Goal: Information Seeking & Learning: Learn about a topic

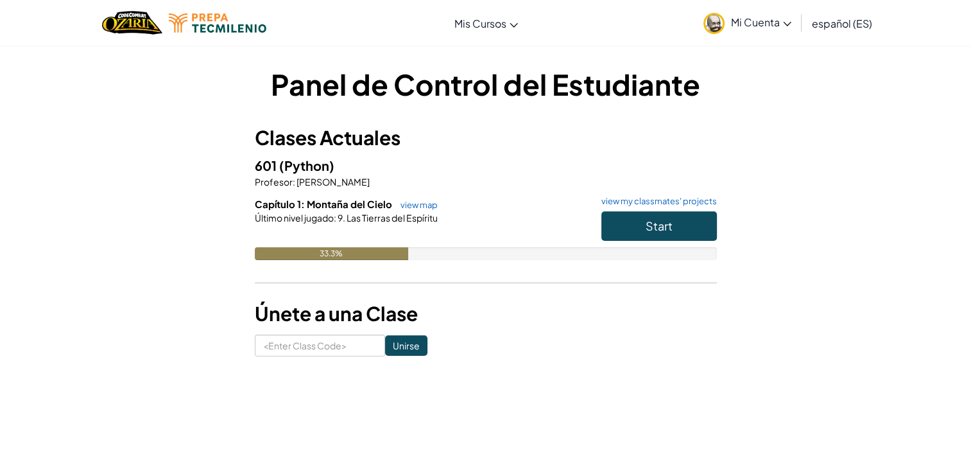
click at [832, 284] on div "Panel de Control del Estudiante Clases Actuales 601 (Python) Profesor : Ruben J…" at bounding box center [485, 210] width 751 height 292
click at [753, 19] on span "Mi Cuenta" at bounding box center [761, 21] width 60 height 13
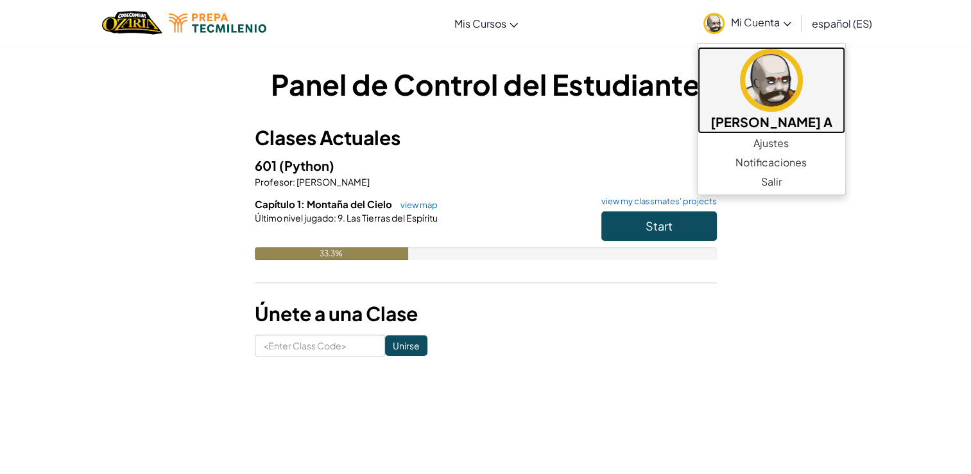
click at [786, 87] on img at bounding box center [771, 80] width 63 height 63
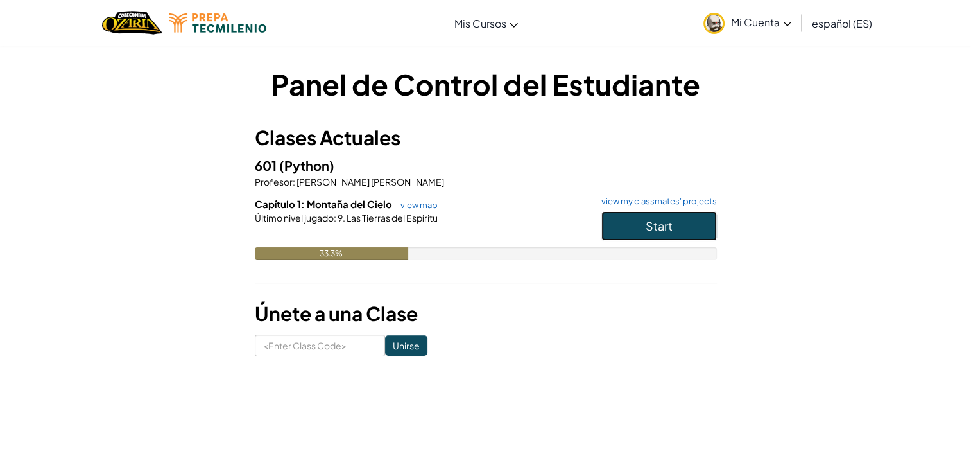
click at [626, 239] on button "Start" at bounding box center [659, 226] width 116 height 30
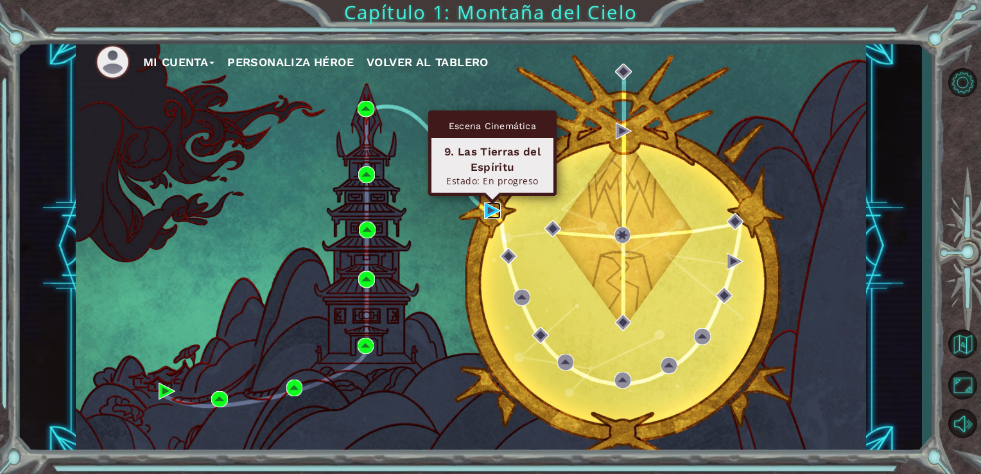
click at [487, 209] on img at bounding box center [492, 210] width 17 height 17
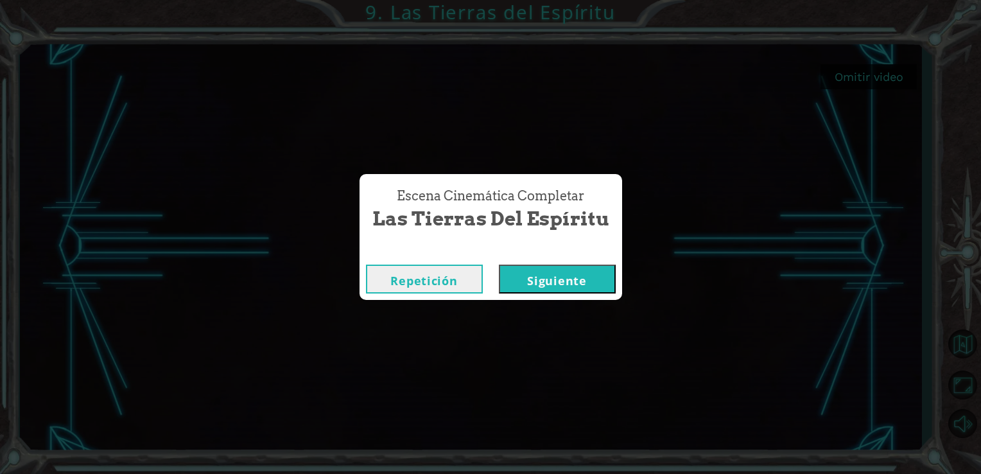
click at [547, 275] on button "Siguiente" at bounding box center [557, 278] width 117 height 29
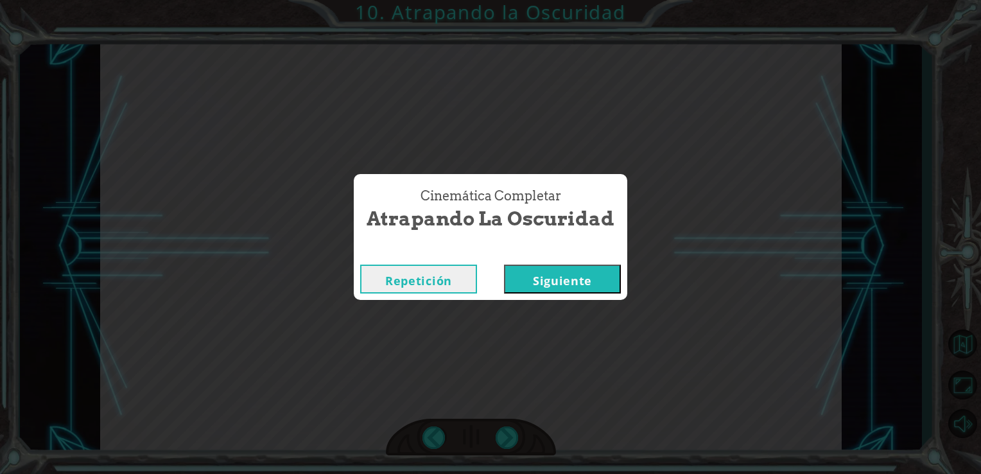
click at [547, 275] on button "Siguiente" at bounding box center [562, 278] width 117 height 29
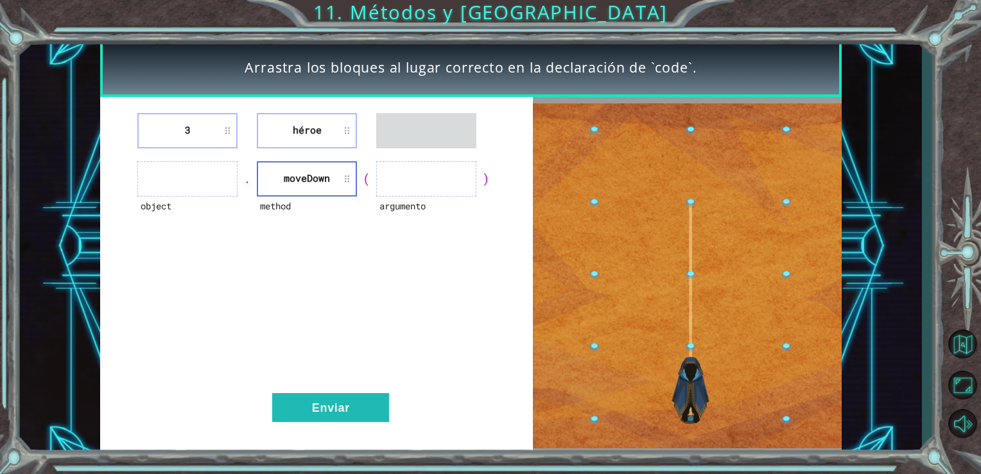
drag, startPoint x: 304, startPoint y: 109, endPoint x: 207, endPoint y: 161, distance: 110.0
click at [207, 161] on div "3 héroe object . method moveDown ( argumento ) Enviar" at bounding box center [316, 276] width 433 height 358
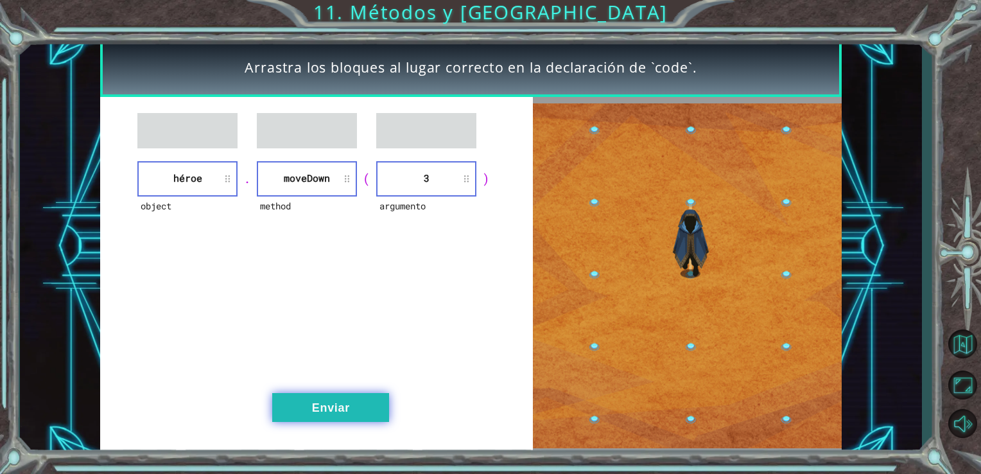
click at [336, 399] on button "Enviar" at bounding box center [330, 407] width 117 height 29
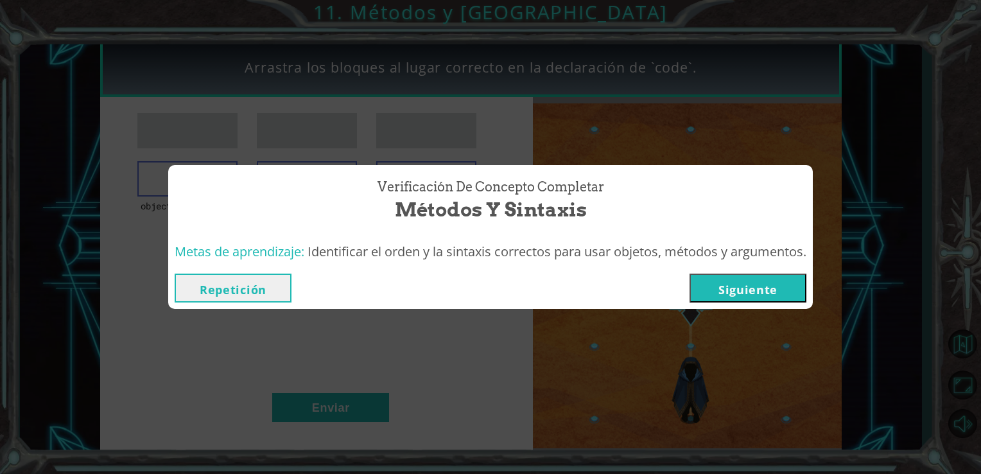
click at [732, 292] on button "Siguiente" at bounding box center [747, 287] width 117 height 29
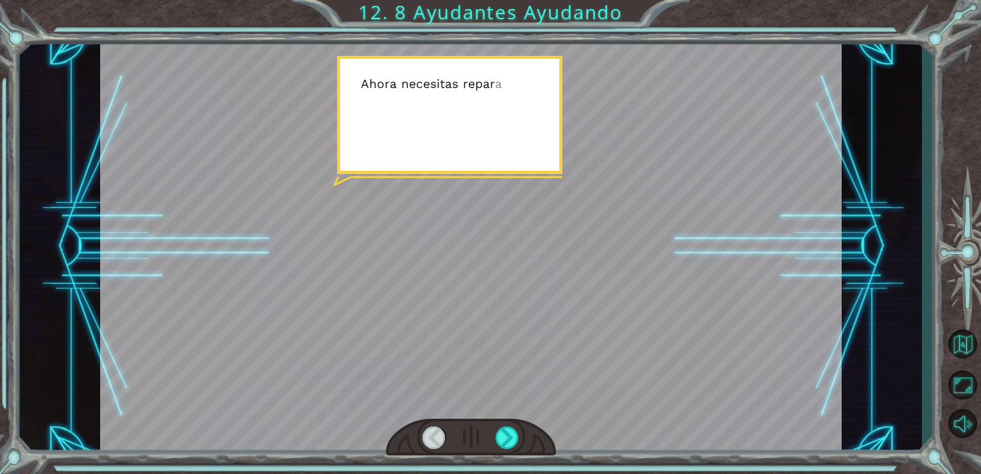
click at [421, 130] on div at bounding box center [471, 246] width 742 height 417
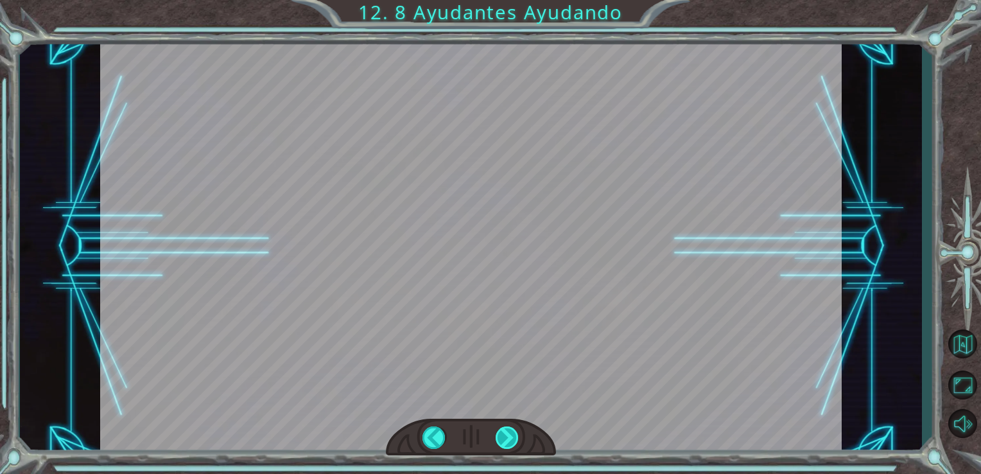
click at [519, 443] on div at bounding box center [508, 437] width 24 height 22
click at [444, 434] on div at bounding box center [434, 437] width 24 height 22
click at [444, 433] on div at bounding box center [434, 437] width 24 height 22
click at [548, 384] on div at bounding box center [471, 246] width 742 height 417
click at [487, 444] on div at bounding box center [471, 437] width 171 height 37
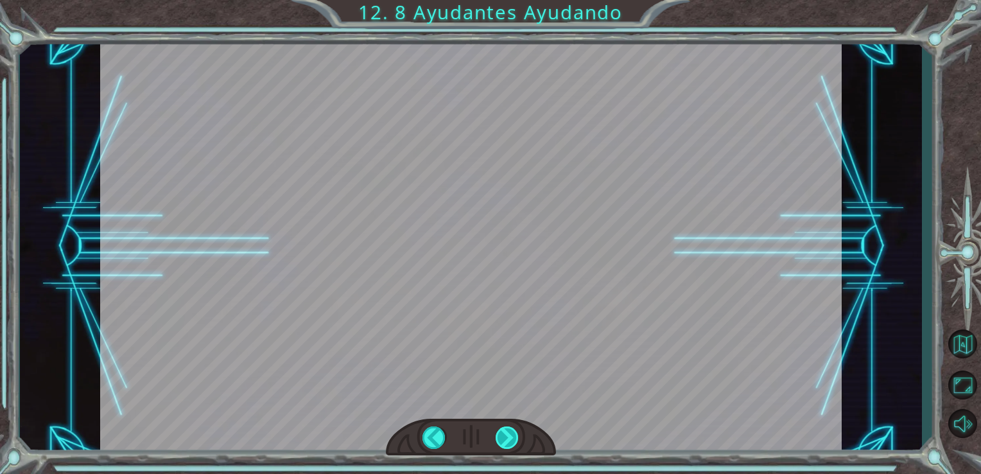
click at [504, 444] on div at bounding box center [508, 437] width 24 height 22
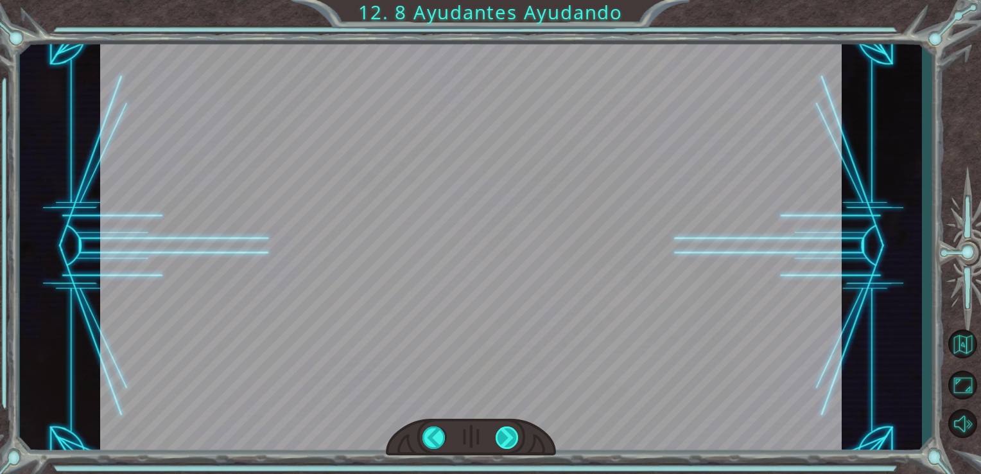
click at [504, 444] on div at bounding box center [508, 437] width 24 height 22
click at [467, 438] on div at bounding box center [471, 437] width 171 height 37
click at [435, 431] on div at bounding box center [434, 437] width 24 height 22
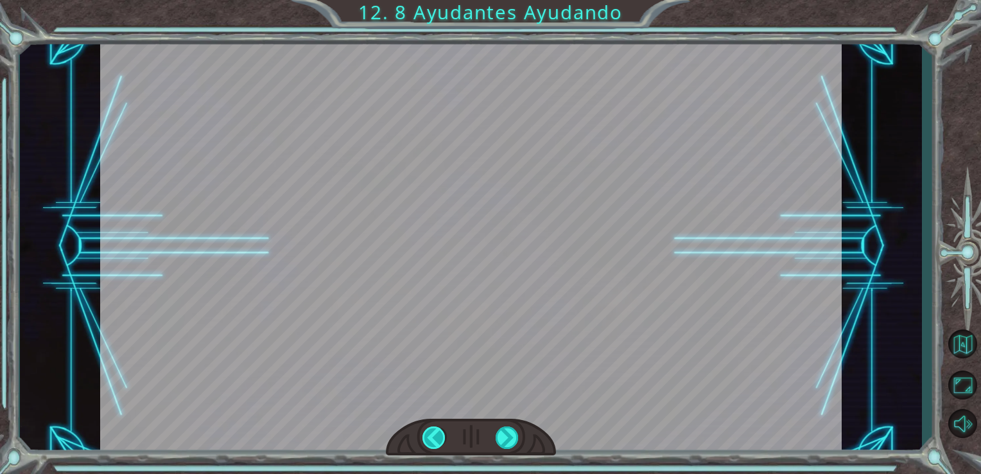
click at [435, 431] on div at bounding box center [434, 437] width 24 height 22
click at [953, 345] on button "Volver al Mapa" at bounding box center [962, 343] width 37 height 37
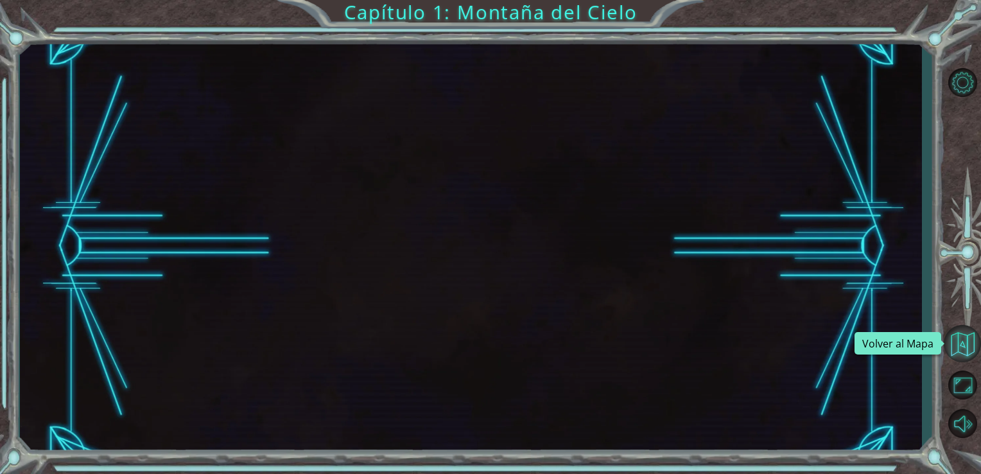
click at [958, 347] on button "Volver al Mapa" at bounding box center [962, 343] width 37 height 37
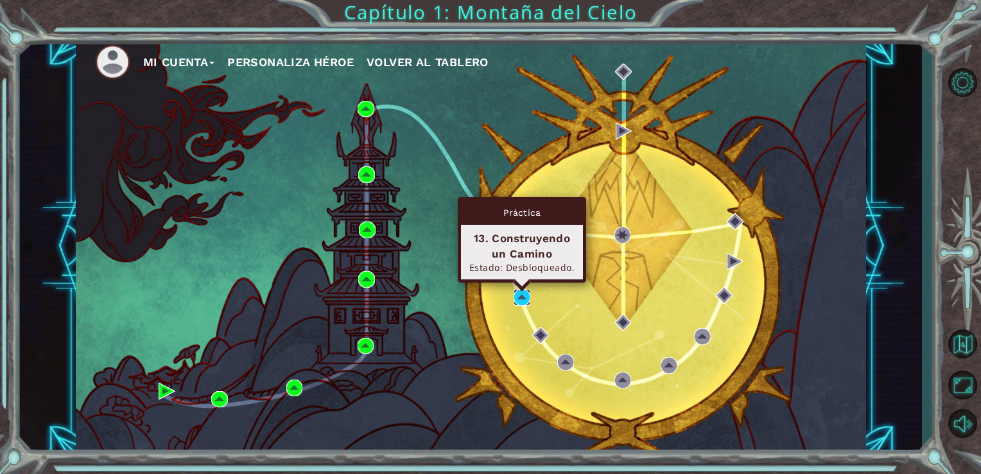
click at [519, 295] on img at bounding box center [522, 297] width 17 height 17
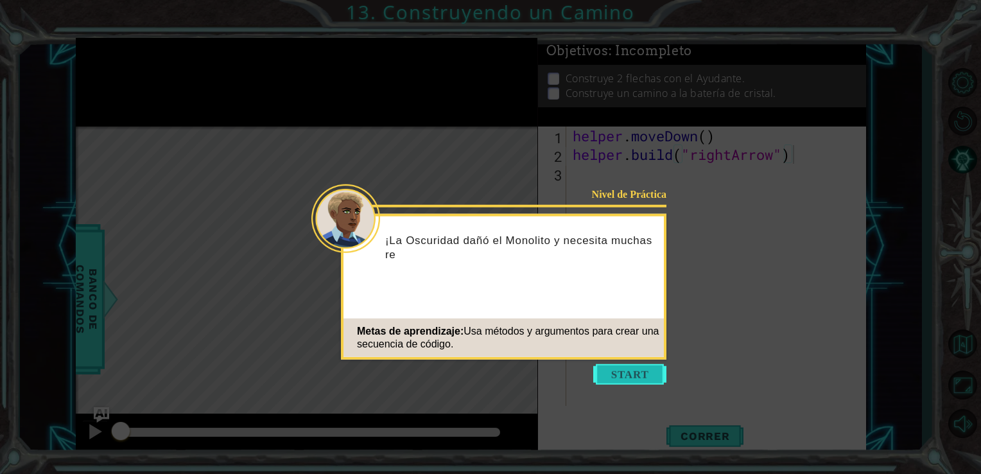
click at [639, 377] on button "Start" at bounding box center [629, 374] width 73 height 21
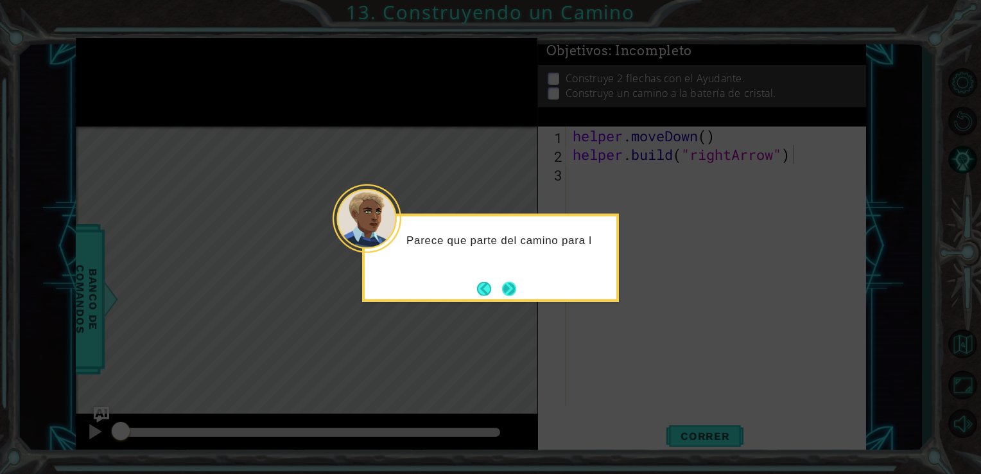
click at [508, 284] on button "Next" at bounding box center [509, 288] width 19 height 19
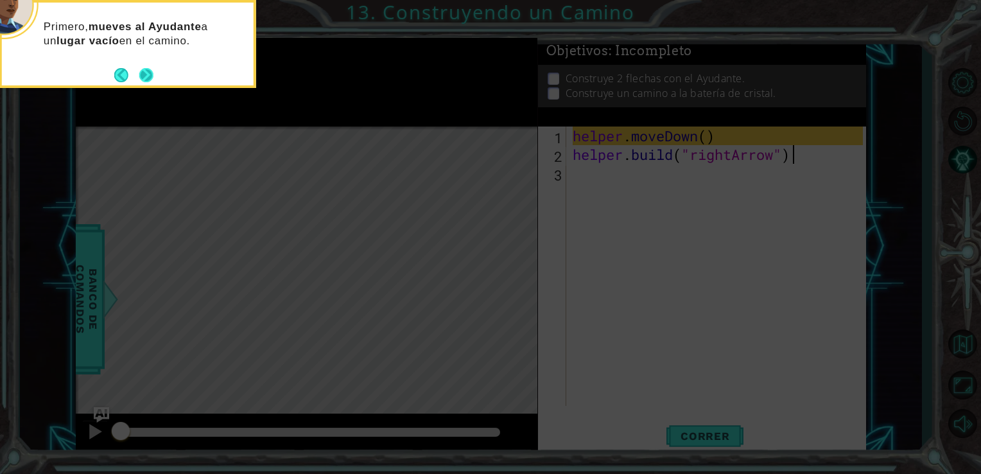
click at [149, 73] on button "Next" at bounding box center [146, 75] width 22 height 22
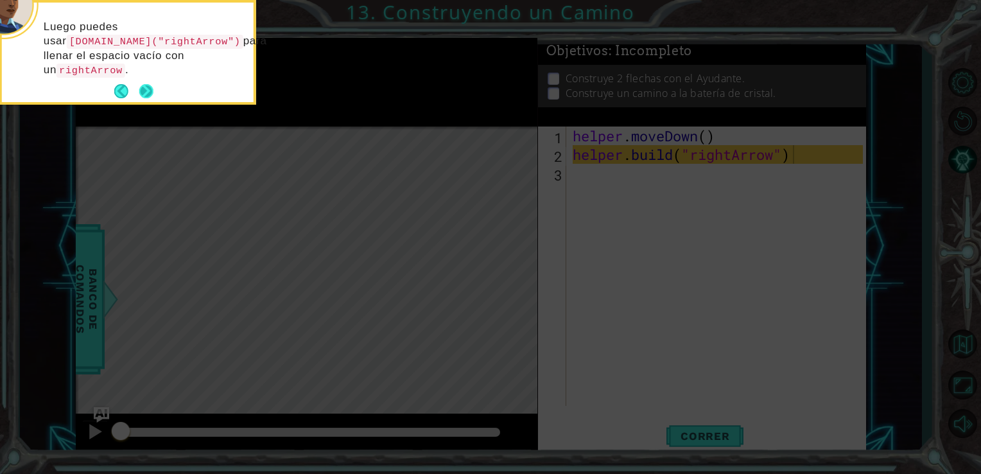
click at [147, 83] on button "Next" at bounding box center [145, 91] width 17 height 17
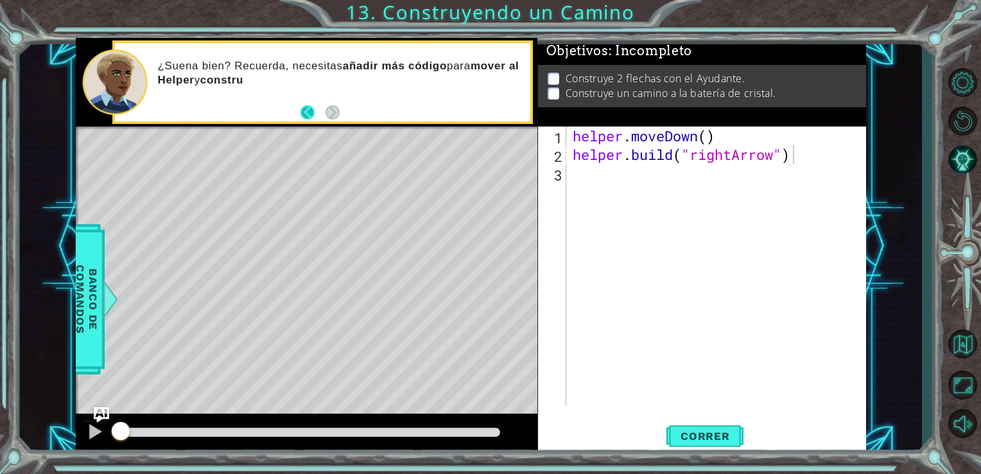
click at [310, 113] on button "Back" at bounding box center [312, 112] width 25 height 14
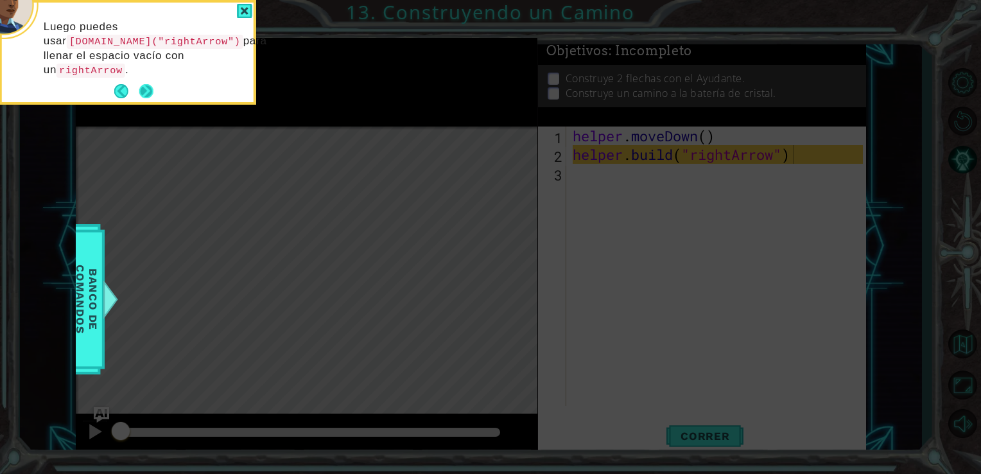
click at [146, 89] on button "Next" at bounding box center [146, 91] width 23 height 23
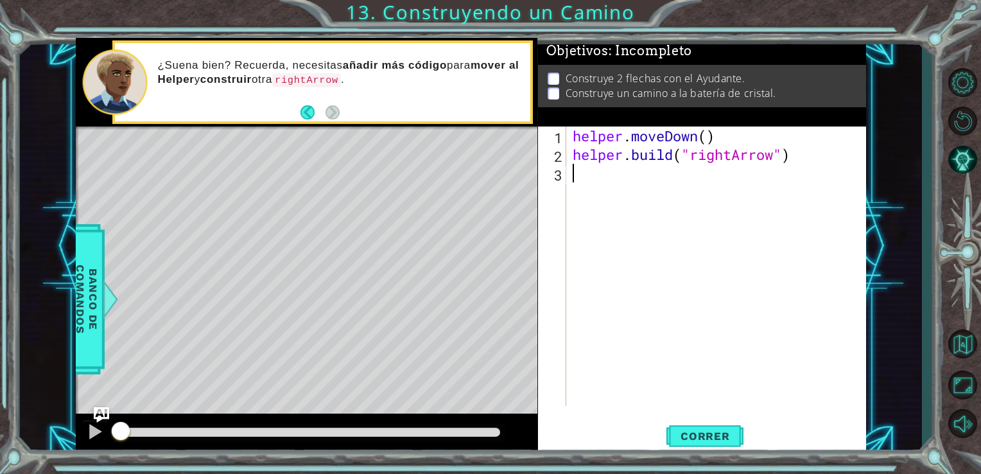
click at [636, 227] on div "helper . moveDown ( ) helper . build ( "rightArrow" )" at bounding box center [720, 284] width 300 height 316
click at [740, 442] on span "Correr" at bounding box center [705, 435] width 75 height 13
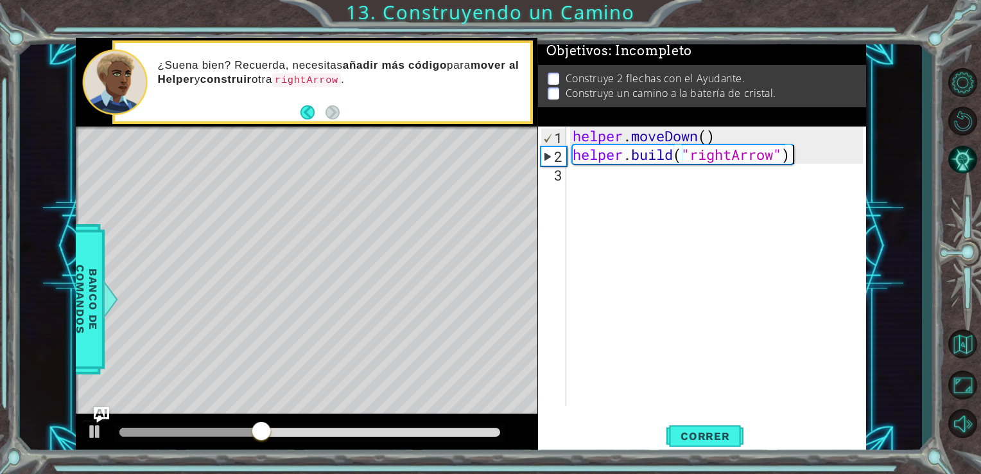
click at [801, 160] on div "helper . moveDown ( ) helper . build ( "rightArrow" )" at bounding box center [720, 284] width 300 height 316
type textarea "[DOMAIN_NAME]("rightArrow")"
click at [815, 178] on div "helper . moveDown ( ) helper . build ( "rightArrow" )" at bounding box center [720, 284] width 300 height 316
click at [792, 196] on div "helper . moveDown ( ) helper . build ( "rightArrow" )" at bounding box center [720, 284] width 300 height 316
type textarea "o"
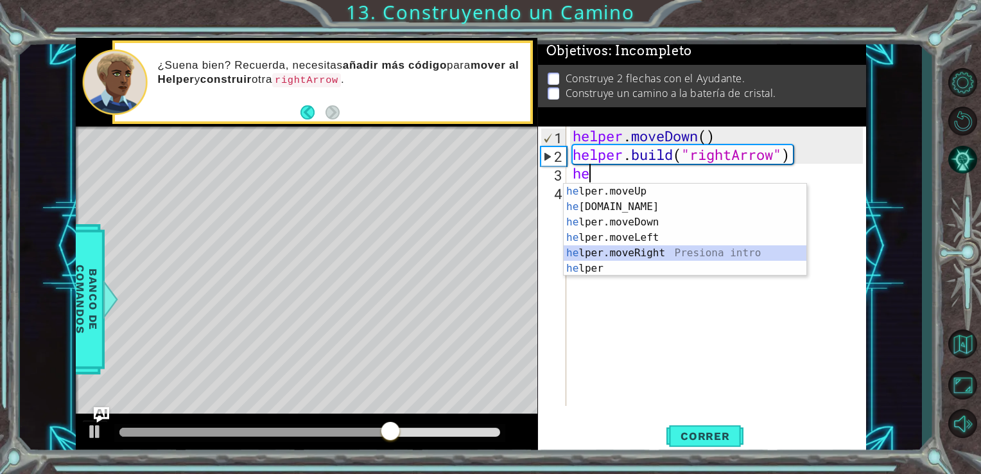
click at [745, 252] on div "he lper.moveUp Presiona intro he [DOMAIN_NAME] Presiona intro he lper.moveDown …" at bounding box center [685, 245] width 243 height 123
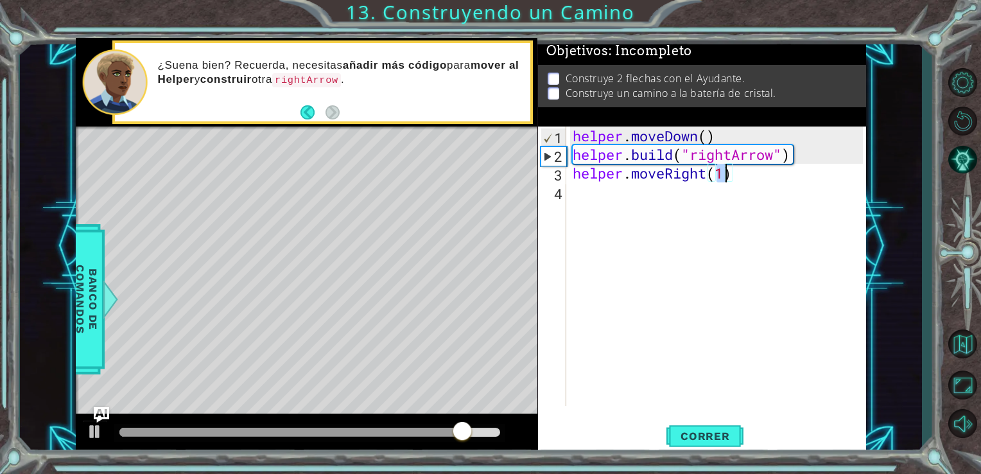
type textarea "helper.moveRight(3)"
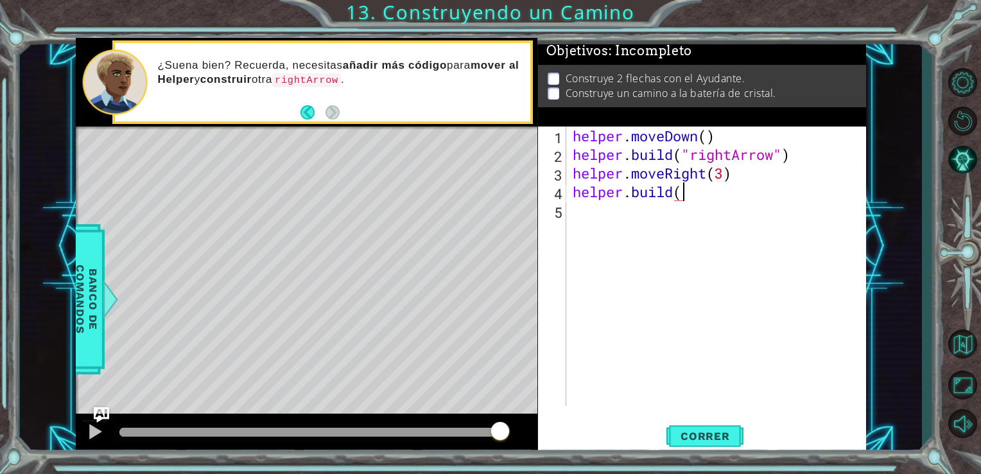
scroll to position [0, 4]
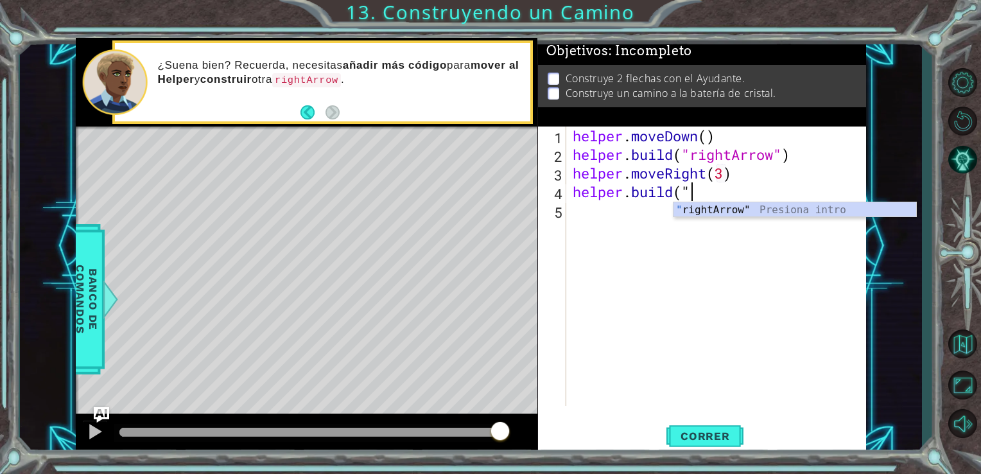
type textarea "[DOMAIN_NAME]("rightArrow""
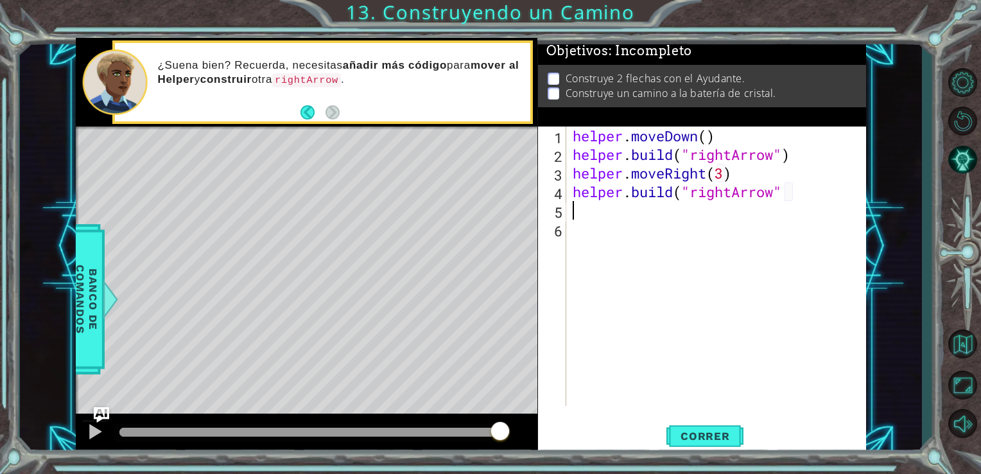
scroll to position [0, 0]
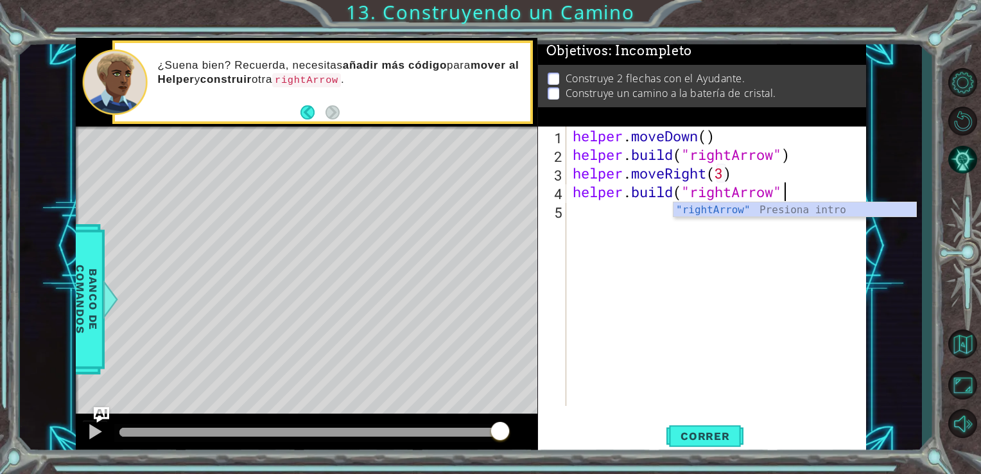
type textarea "[DOMAIN_NAME]("rightArrow")"
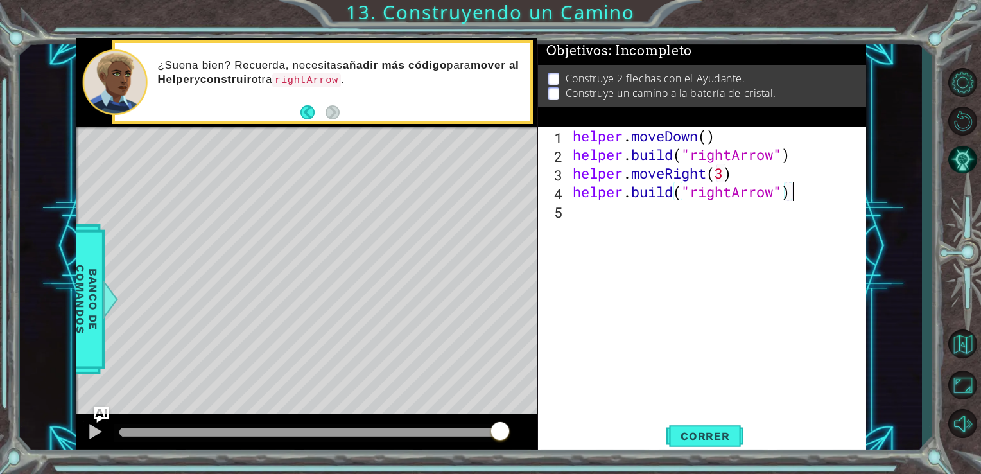
scroll to position [0, 9]
click at [796, 392] on div "helper . moveDown ( ) helper . build ( "rightArrow" ) helper . moveRight ( 3 ) …" at bounding box center [720, 284] width 300 height 316
click at [696, 448] on button "Correr" at bounding box center [704, 435] width 77 height 33
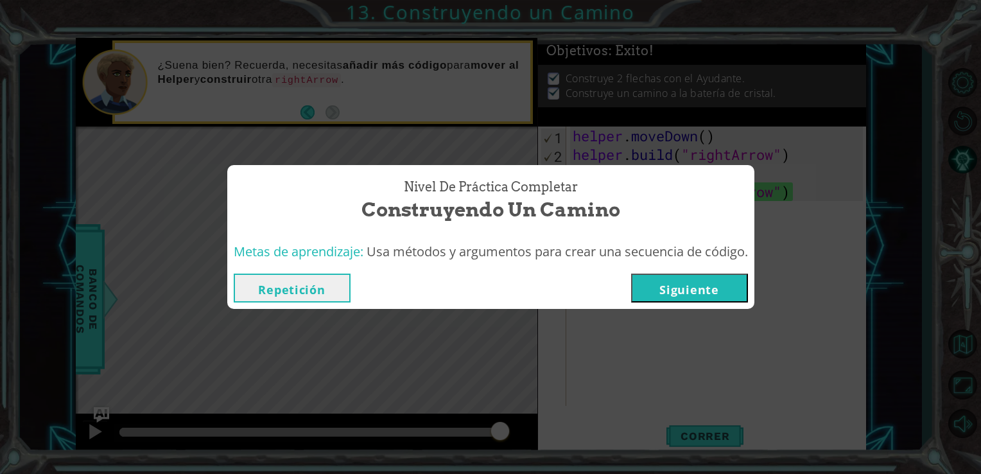
click at [706, 291] on button "Siguiente" at bounding box center [689, 287] width 117 height 29
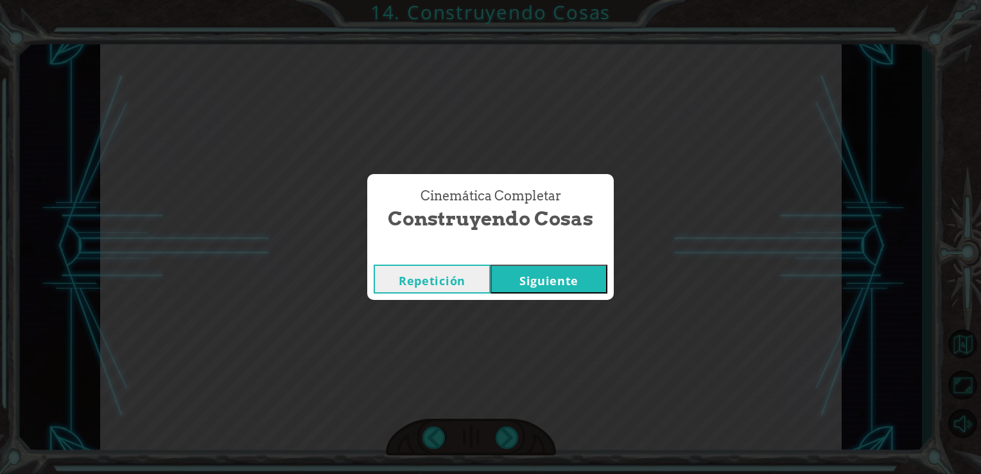
click at [565, 282] on button "Siguiente" at bounding box center [548, 278] width 117 height 29
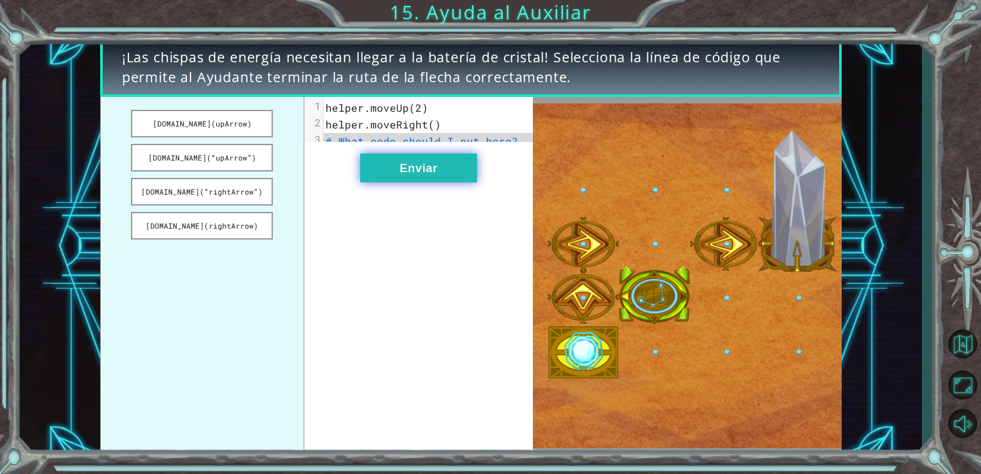
drag, startPoint x: 236, startPoint y: 189, endPoint x: 370, endPoint y: 183, distance: 134.3
click at [370, 183] on div "[DOMAIN_NAME](upArrow) [DOMAIN_NAME](“upArrow”) [DOMAIN_NAME](“rightArrow”) [DO…" at bounding box center [316, 276] width 433 height 358
click at [216, 187] on button "[DOMAIN_NAME](“rightArrow”)" at bounding box center [202, 192] width 142 height 28
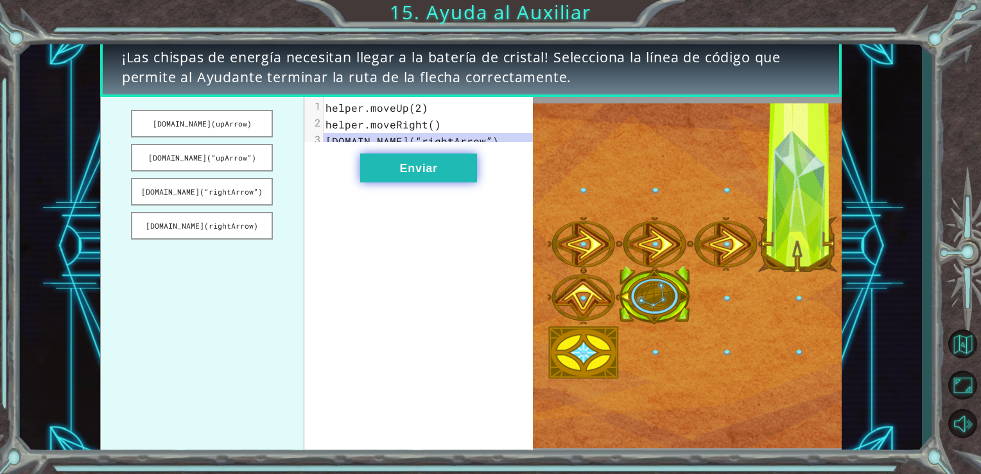
click at [403, 180] on button "Enviar" at bounding box center [418, 167] width 117 height 29
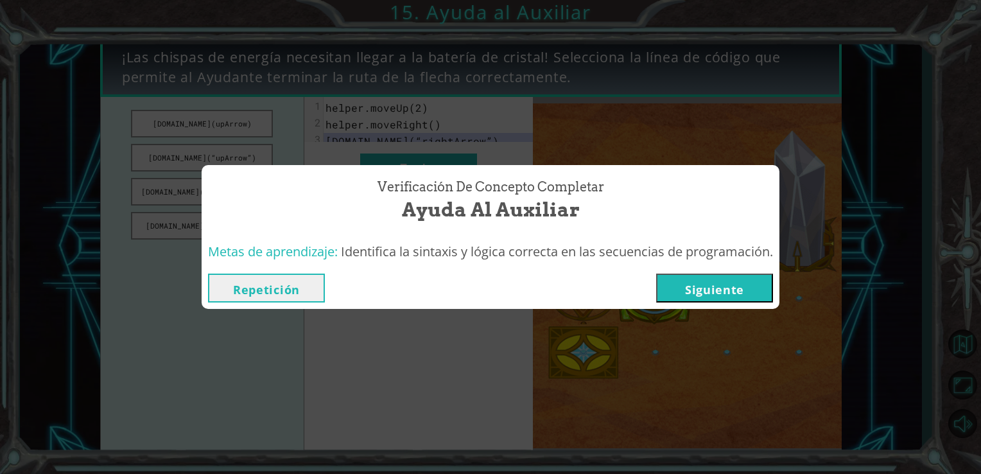
click at [693, 297] on button "Siguiente" at bounding box center [714, 287] width 117 height 29
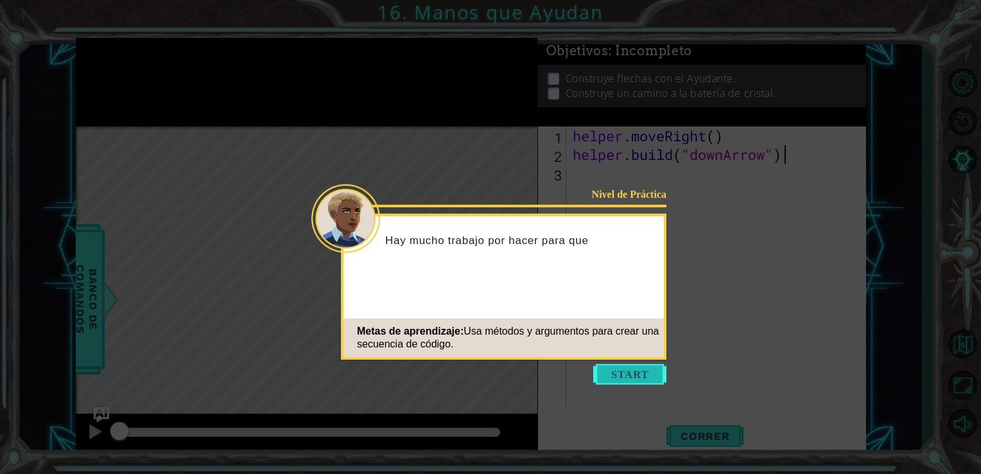
click at [609, 377] on button "Start" at bounding box center [629, 374] width 73 height 21
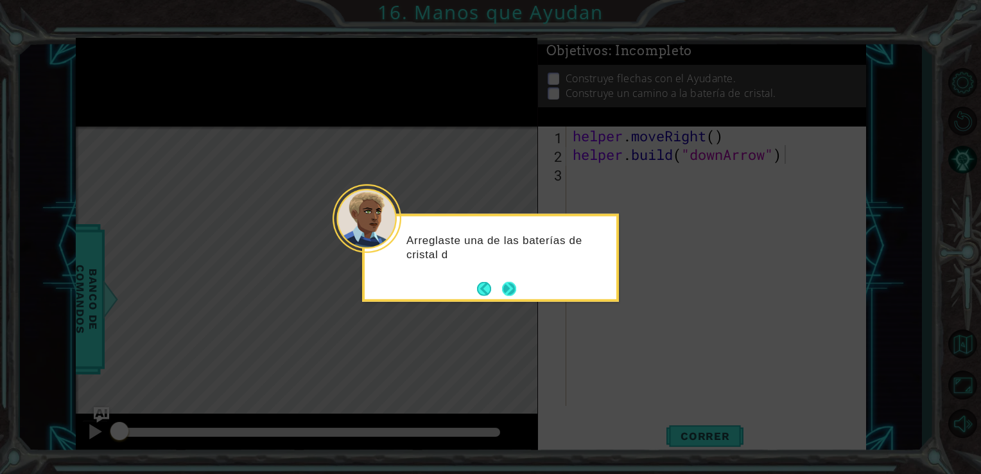
click at [516, 290] on button "Next" at bounding box center [509, 289] width 24 height 24
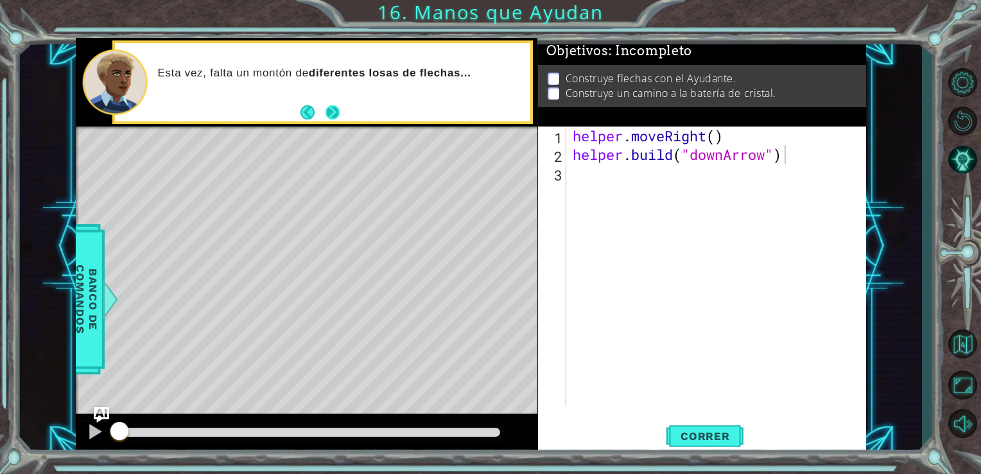
click at [336, 109] on button "Next" at bounding box center [332, 112] width 17 height 17
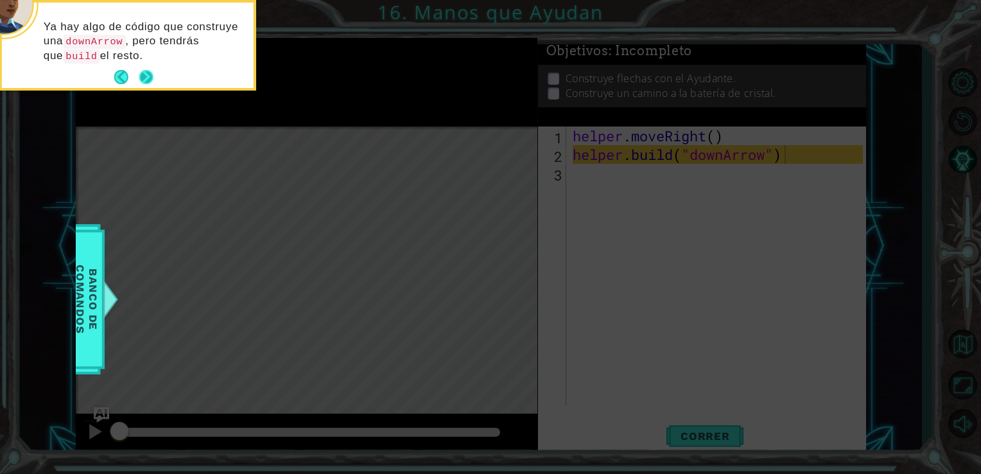
click at [148, 73] on button "Next" at bounding box center [146, 77] width 24 height 24
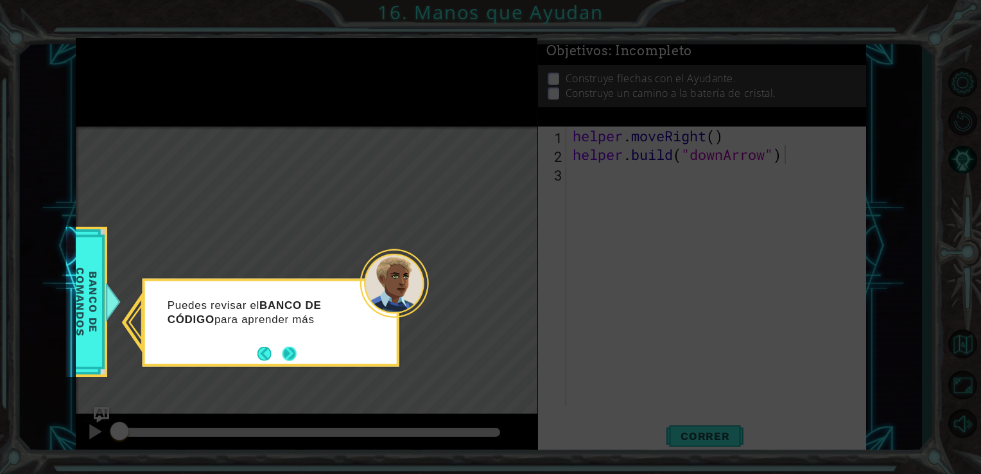
click at [288, 350] on button "Next" at bounding box center [289, 353] width 18 height 18
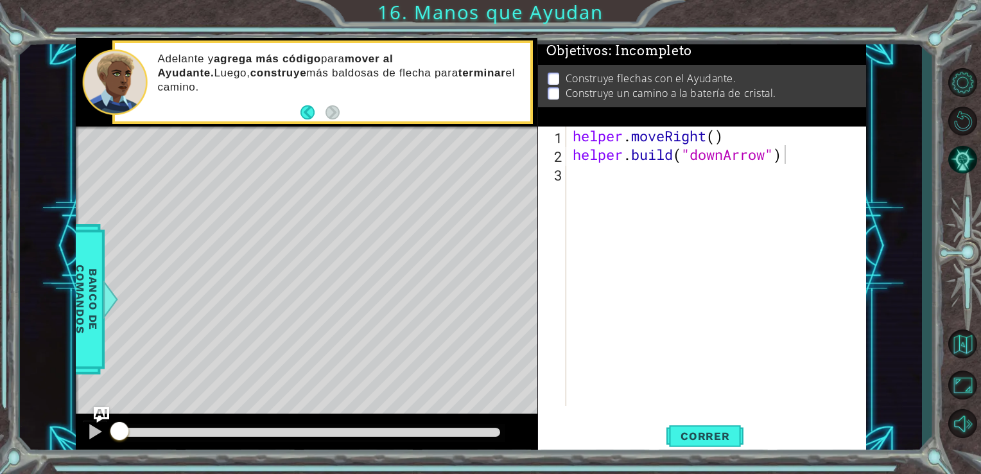
click at [750, 186] on div "helper . moveRight ( ) helper . build ( "downArrow" )" at bounding box center [720, 284] width 300 height 316
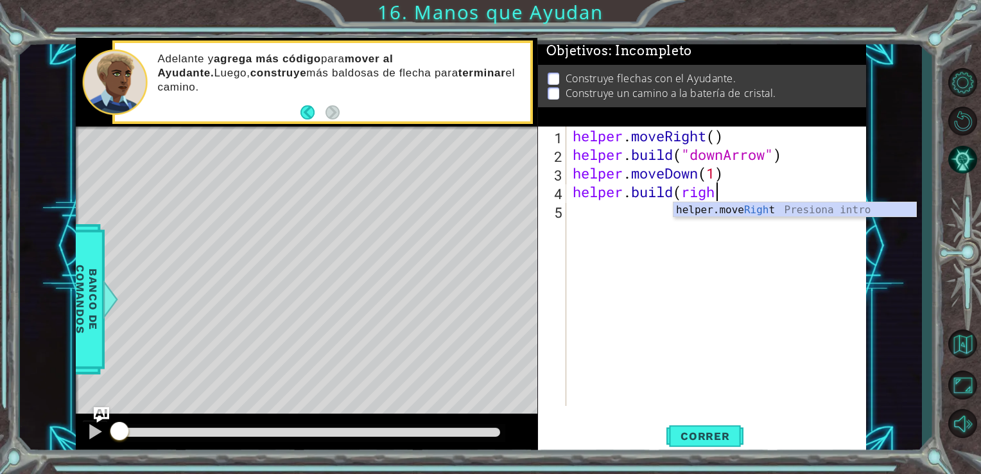
scroll to position [0, 6]
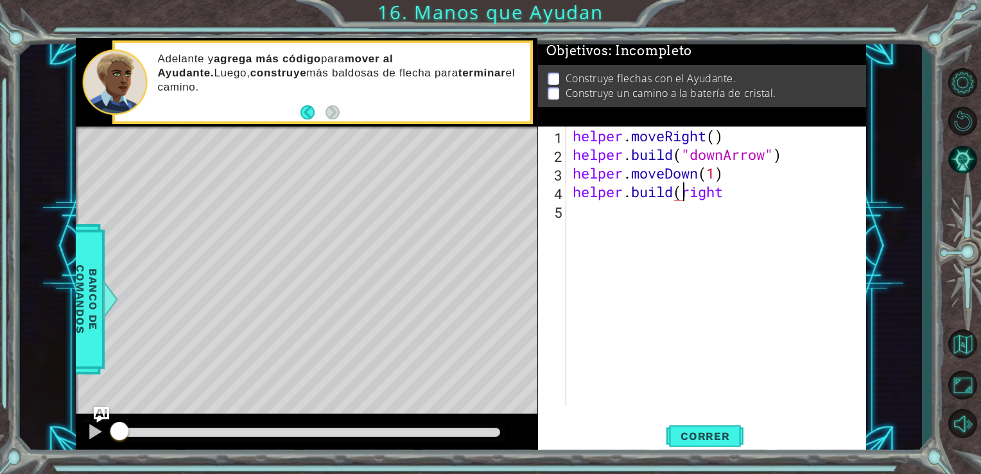
type textarea "[DOMAIN_NAME]("right"
type textarea "[DOMAIN_NAME]("RightArrow")"
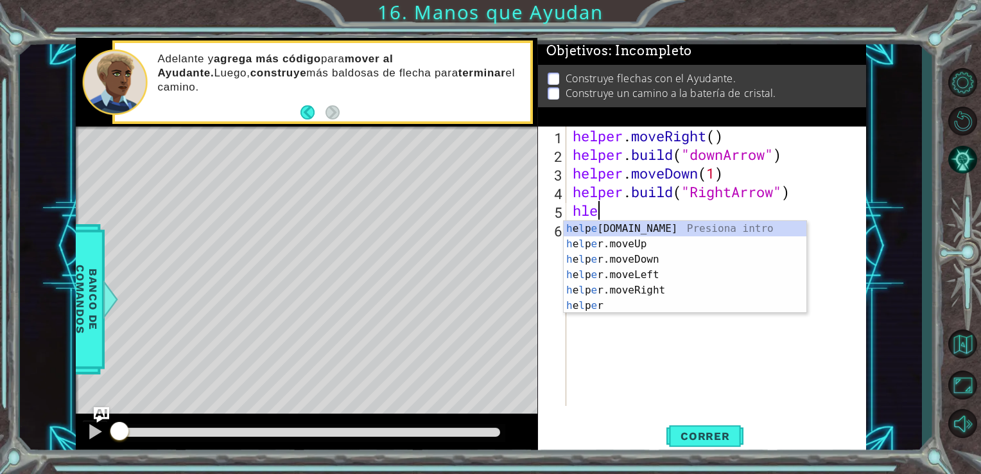
scroll to position [0, 0]
type textarea "h"
click at [665, 287] on div "hel per.moveUp Presiona intro hel per.moveDown Presiona intro hel per.moveLeft …" at bounding box center [685, 282] width 243 height 123
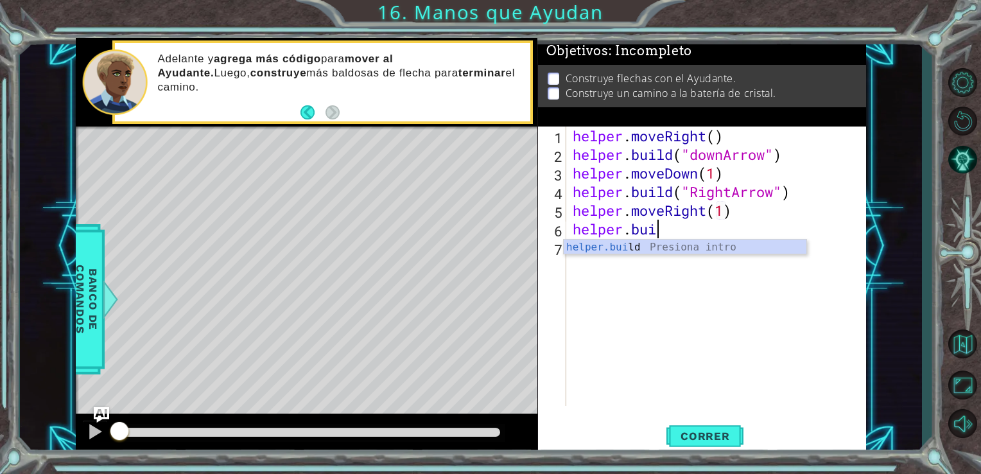
scroll to position [0, 3]
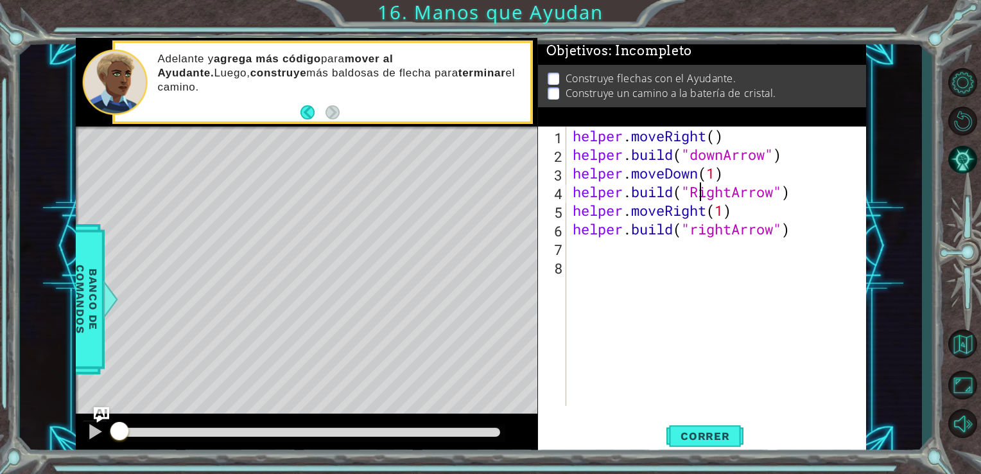
click at [701, 191] on div "helper . moveRight ( ) helper . build ( "downArrow" ) helper . moveDown ( 1 ) h…" at bounding box center [720, 284] width 300 height 316
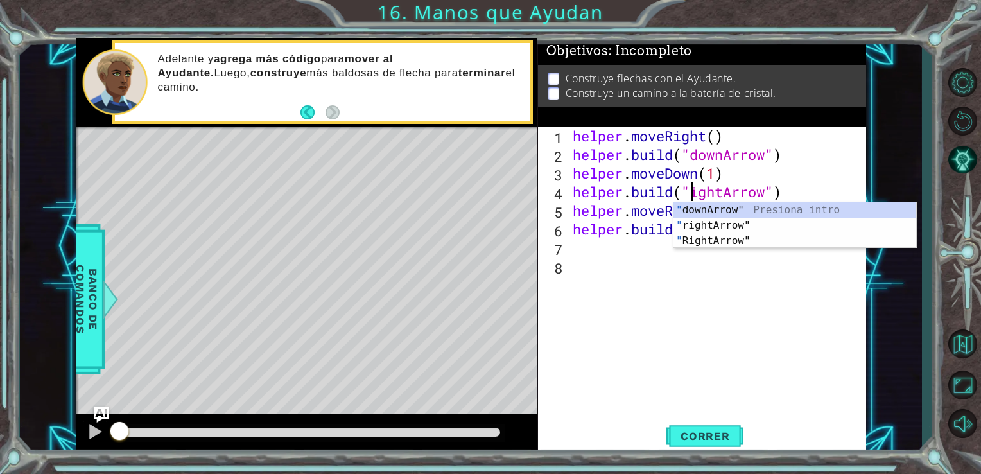
type textarea "[DOMAIN_NAME]("rightArrow")"
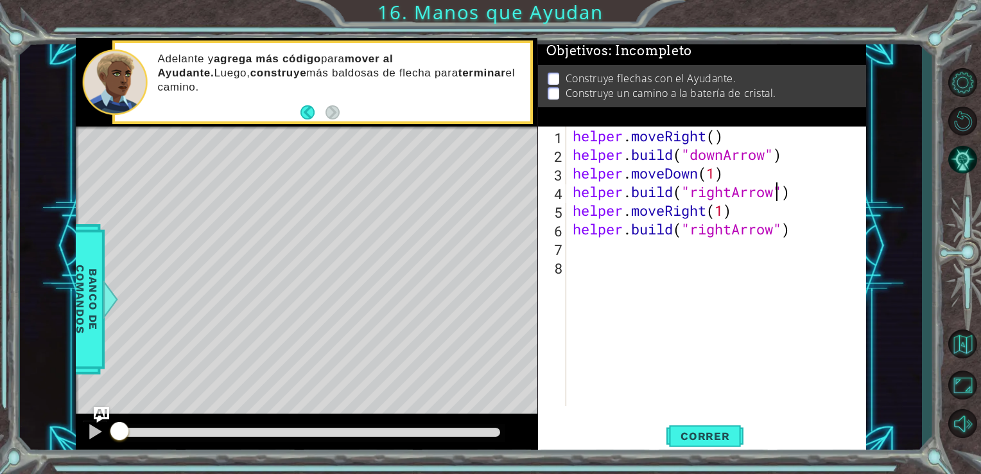
scroll to position [0, 0]
type textarea "[DOMAIN_NAME]("rightArrow")"
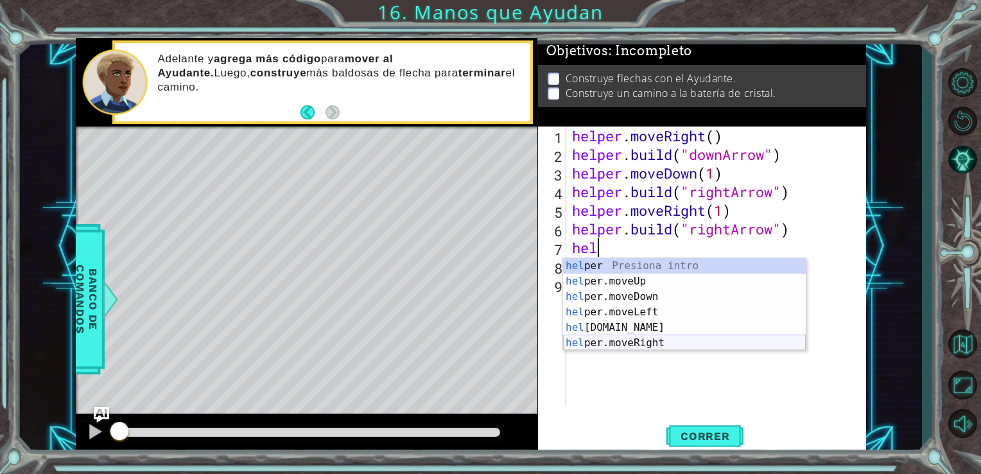
click at [670, 342] on div "hel per Presiona intro hel per.moveUp Presiona intro hel per.moveDown Presiona …" at bounding box center [684, 319] width 243 height 123
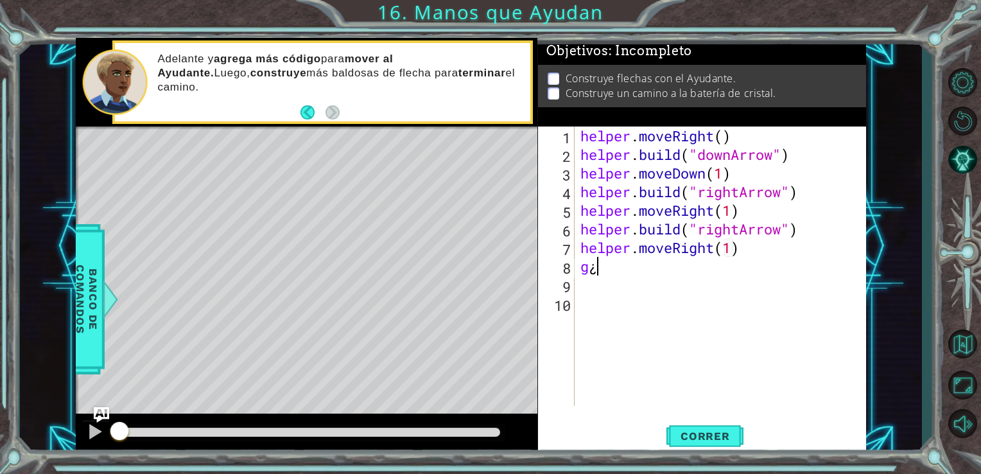
scroll to position [0, 7]
type textarea "g"
type textarea "[DOMAIN_NAME]("upArrrow"
type textarea "[DOMAIN_NAME]("upArrow")"
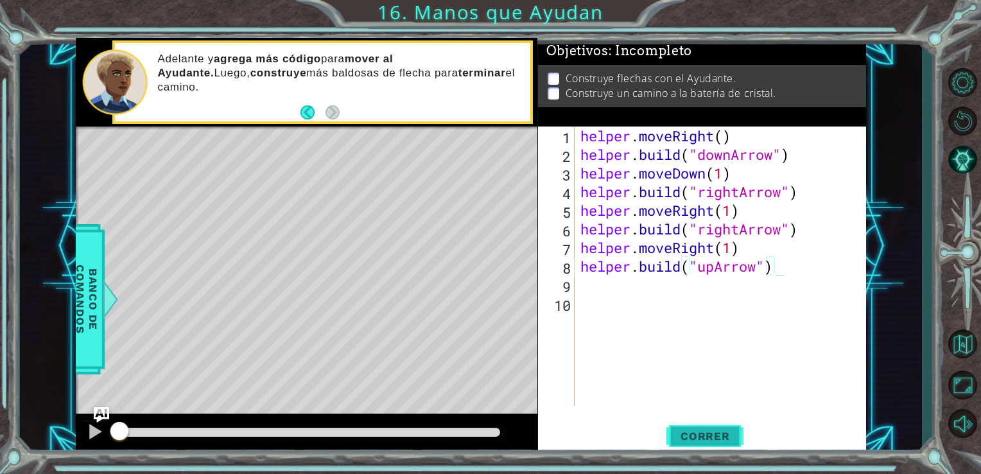
click at [677, 443] on button "Correr" at bounding box center [704, 435] width 77 height 33
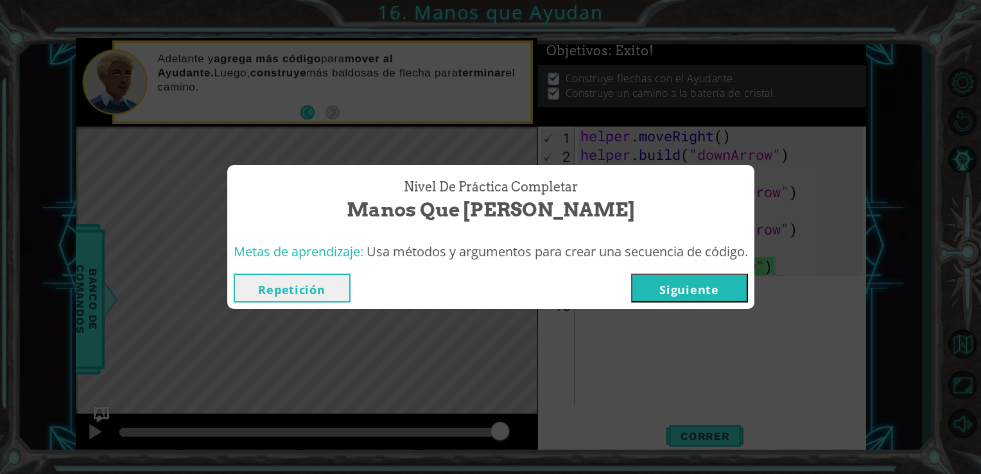
click at [724, 306] on div "Repetición [GEOGRAPHIC_DATA]" at bounding box center [490, 288] width 527 height 42
click at [722, 300] on button "Siguiente" at bounding box center [689, 287] width 117 height 29
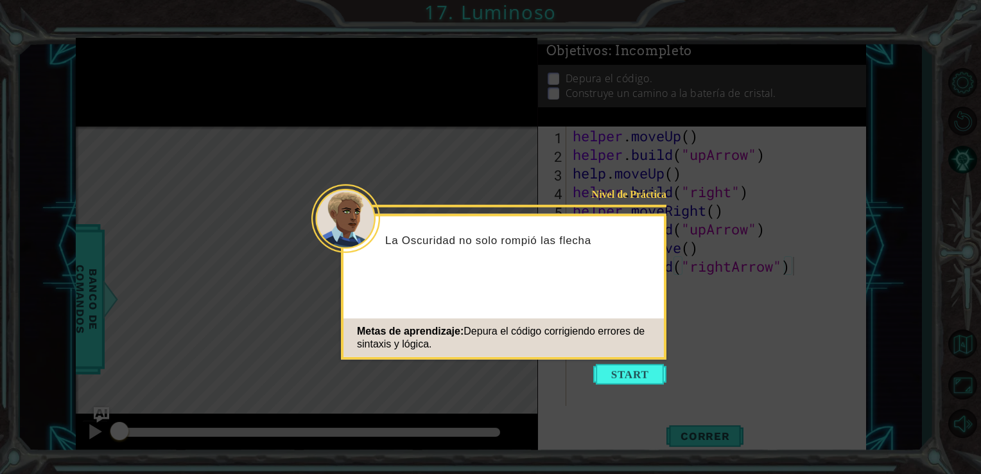
click at [631, 353] on div "Metas de aprendizaje: Depura el código corrigiendo errores de sintaxis y lógica." at bounding box center [503, 337] width 320 height 39
click at [632, 383] on button "Start" at bounding box center [629, 374] width 73 height 21
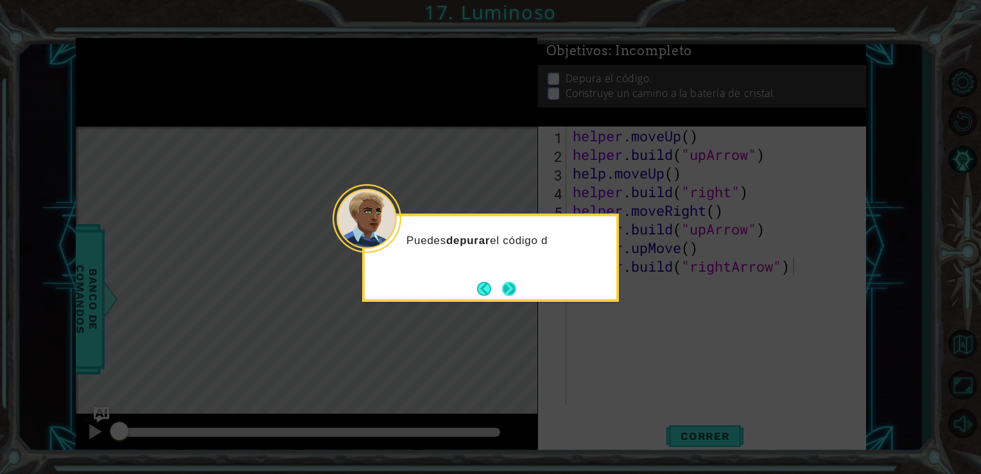
click at [502, 288] on button "Next" at bounding box center [508, 288] width 15 height 15
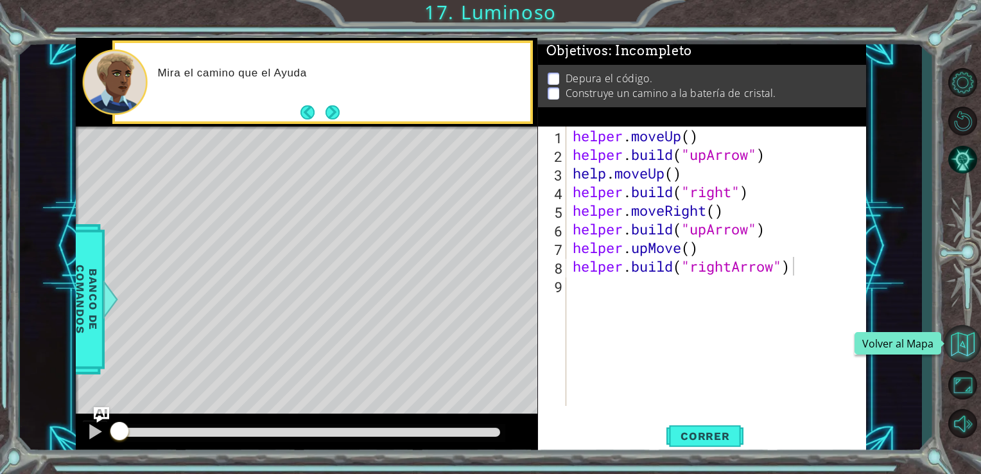
click at [965, 340] on button "Volver al Mapa" at bounding box center [962, 343] width 37 height 37
